Goal: Information Seeking & Learning: Learn about a topic

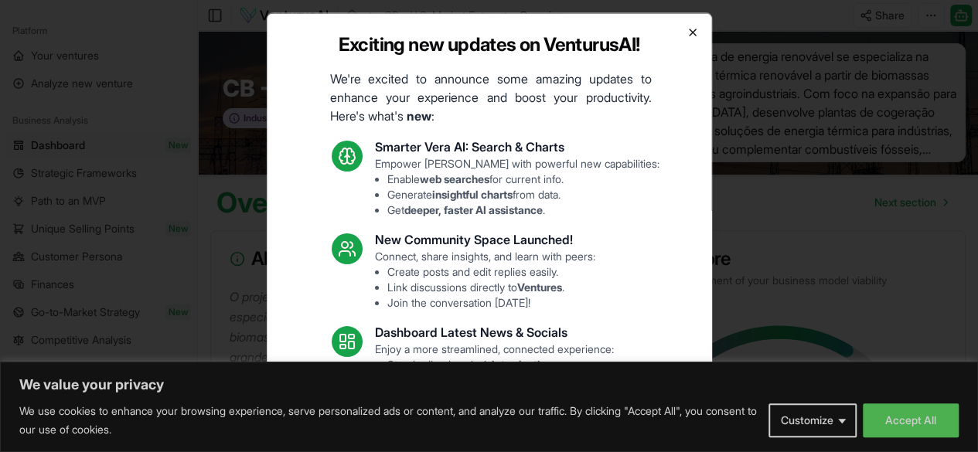
click at [687, 31] on icon "button" at bounding box center [693, 32] width 12 height 12
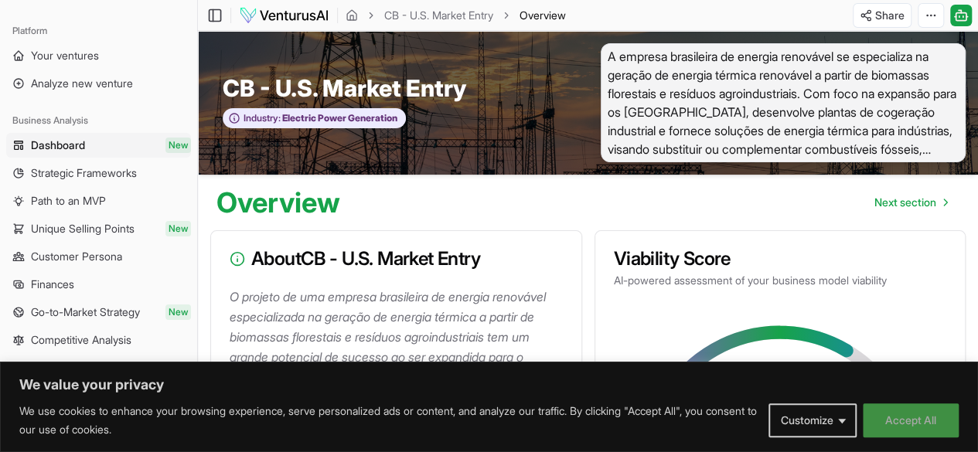
click at [890, 411] on button "Accept All" at bounding box center [911, 421] width 96 height 34
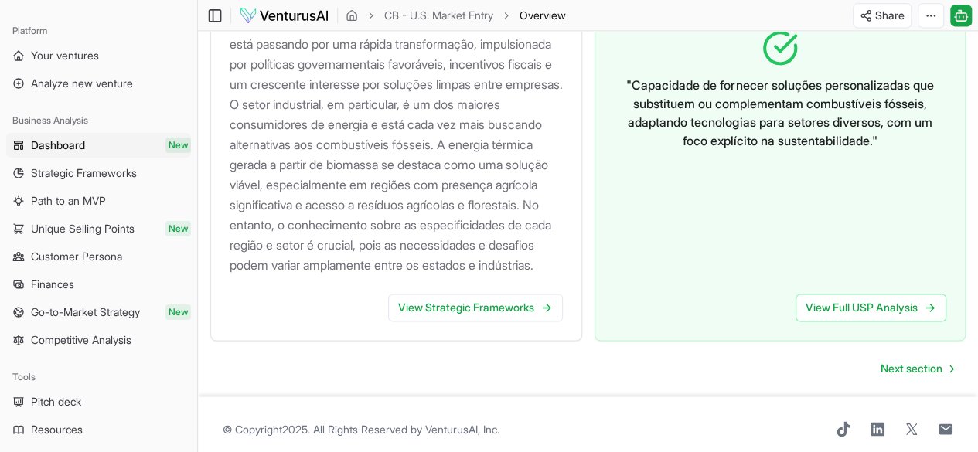
scroll to position [1133, 0]
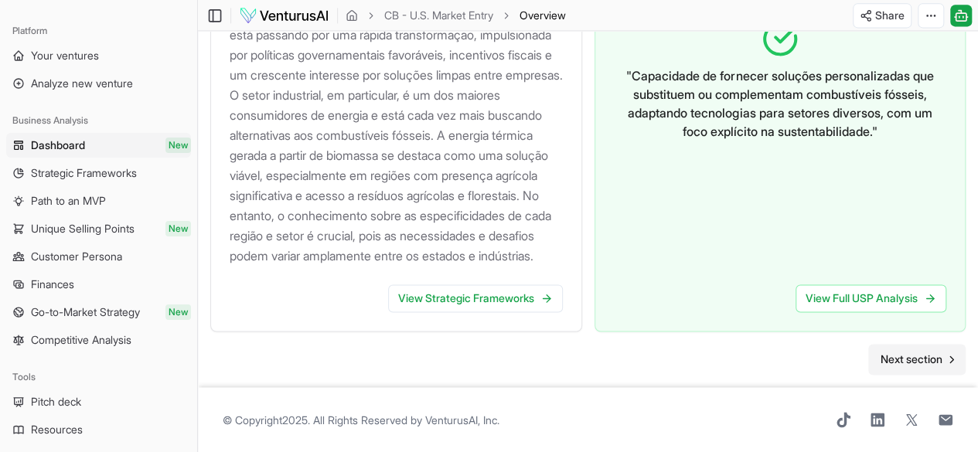
click at [908, 352] on span "Next section" at bounding box center [912, 359] width 62 height 15
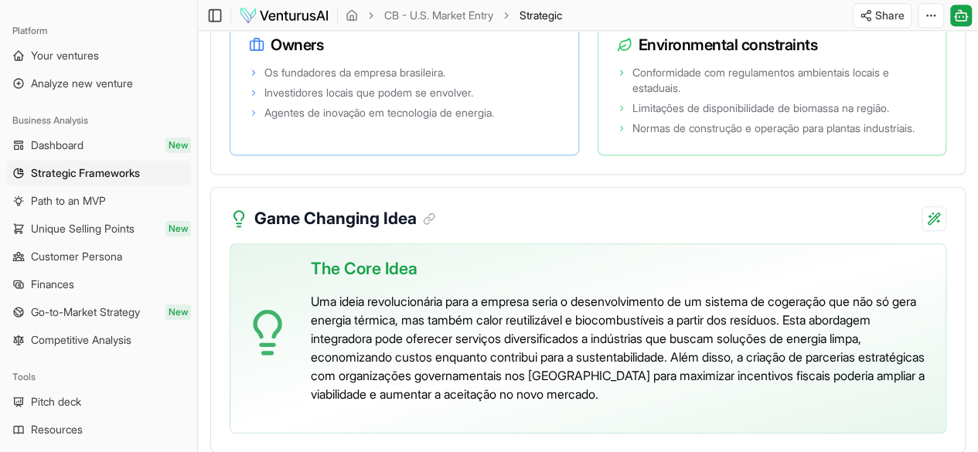
scroll to position [3639, 0]
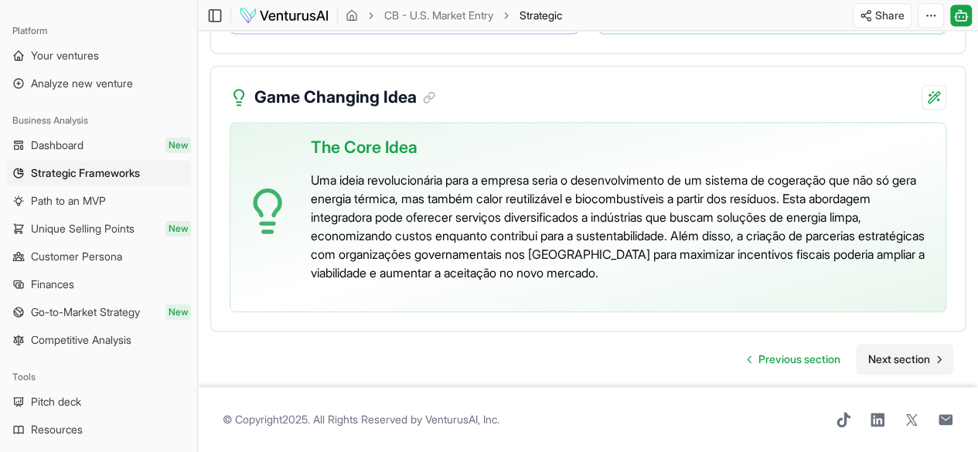
click at [897, 354] on span "Next section" at bounding box center [900, 359] width 62 height 15
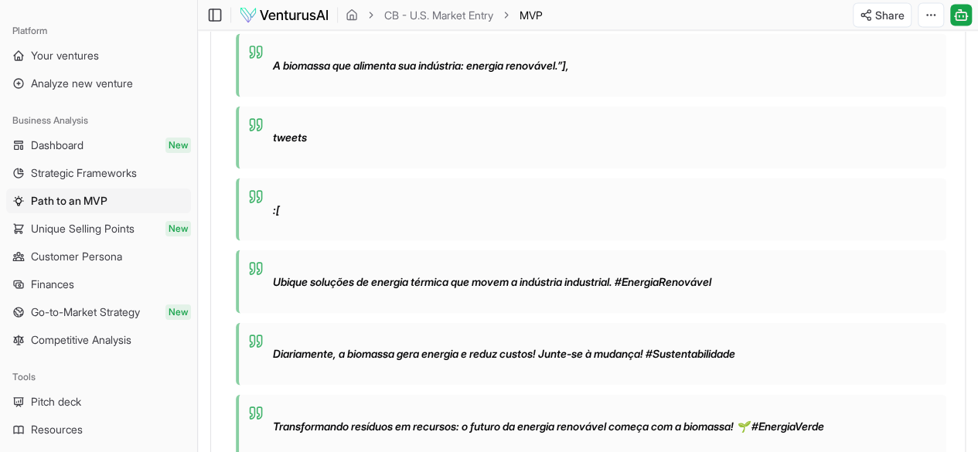
scroll to position [1529, 0]
click at [55, 284] on span "Finances" at bounding box center [52, 284] width 43 height 15
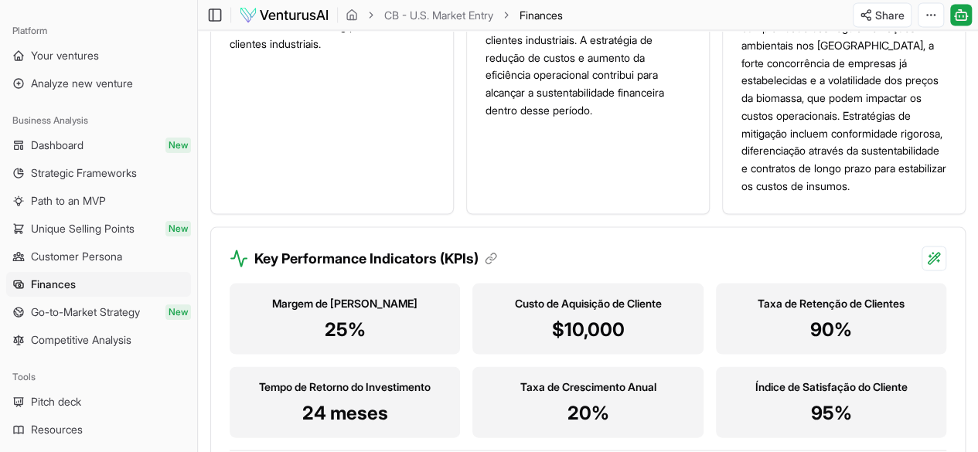
scroll to position [1481, 0]
